Goal: Transaction & Acquisition: Purchase product/service

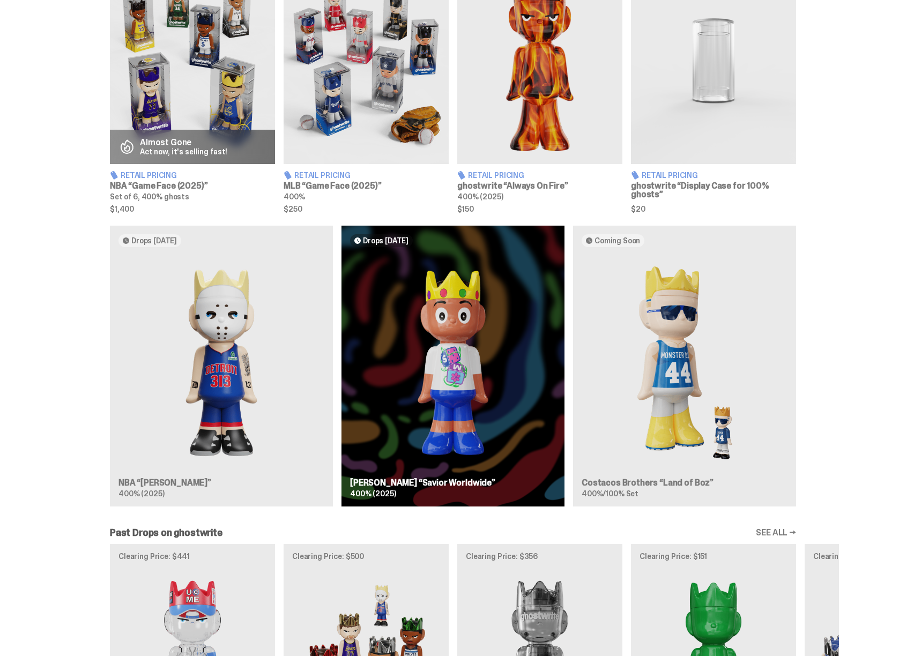
scroll to position [440, 0]
click at [253, 277] on div "Drops [DATE] NBA “[PERSON_NAME]” 400% (2025) Drops [DATE] [PERSON_NAME] “Savior…" at bounding box center [453, 370] width 772 height 289
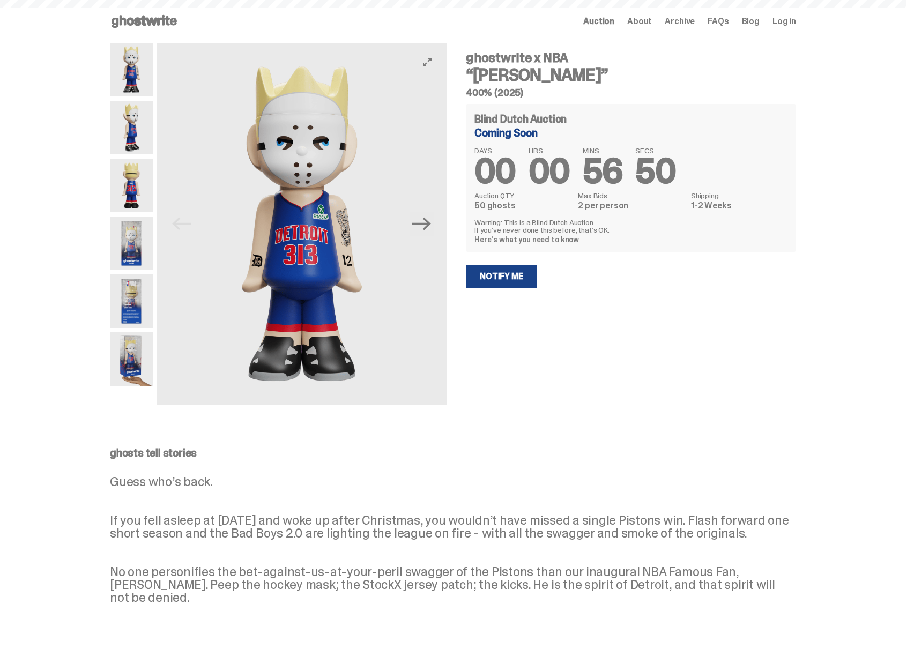
scroll to position [440, 0]
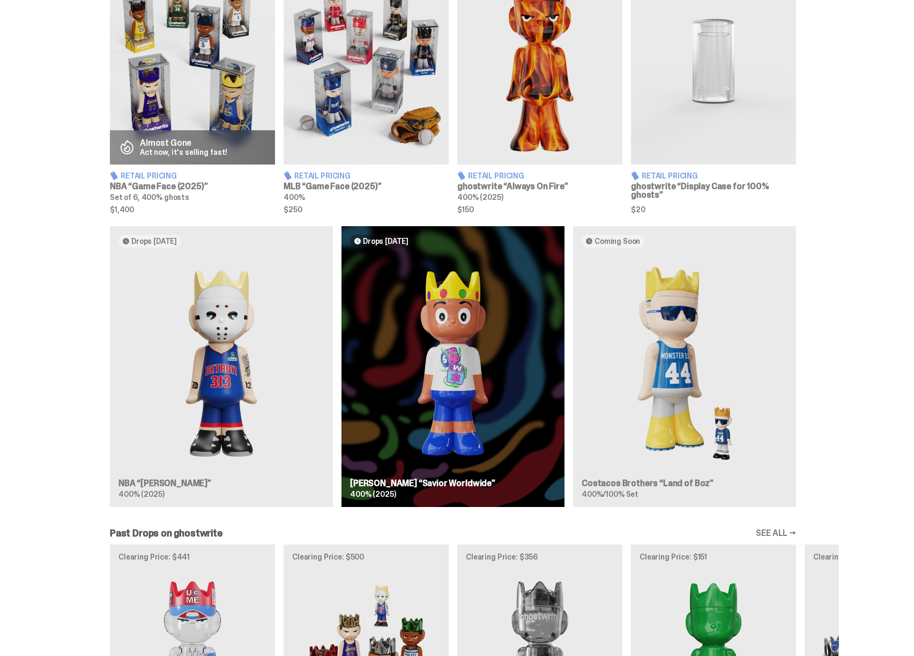
click at [184, 139] on p "Almost Gone" at bounding box center [183, 143] width 87 height 9
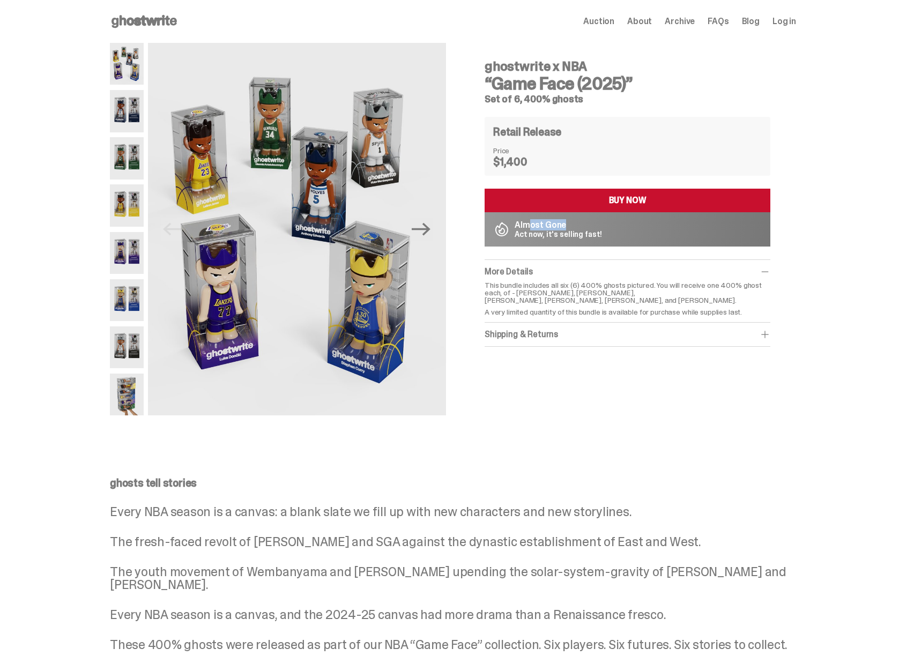
drag, startPoint x: 542, startPoint y: 227, endPoint x: 580, endPoint y: 229, distance: 38.6
click at [580, 229] on div "Almost Gone Act now, it's selling fast!" at bounding box center [557, 229] width 87 height 17
drag, startPoint x: 594, startPoint y: 237, endPoint x: 537, endPoint y: 227, distance: 57.6
click at [539, 227] on div "Almost Gone Act now, it's selling fast!" at bounding box center [557, 229] width 87 height 17
click at [537, 227] on p "Almost Gone" at bounding box center [557, 225] width 87 height 9
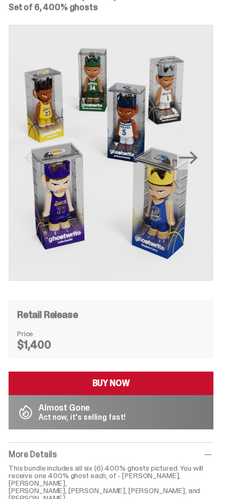
scroll to position [92, 0]
